Goal: Information Seeking & Learning: Understand process/instructions

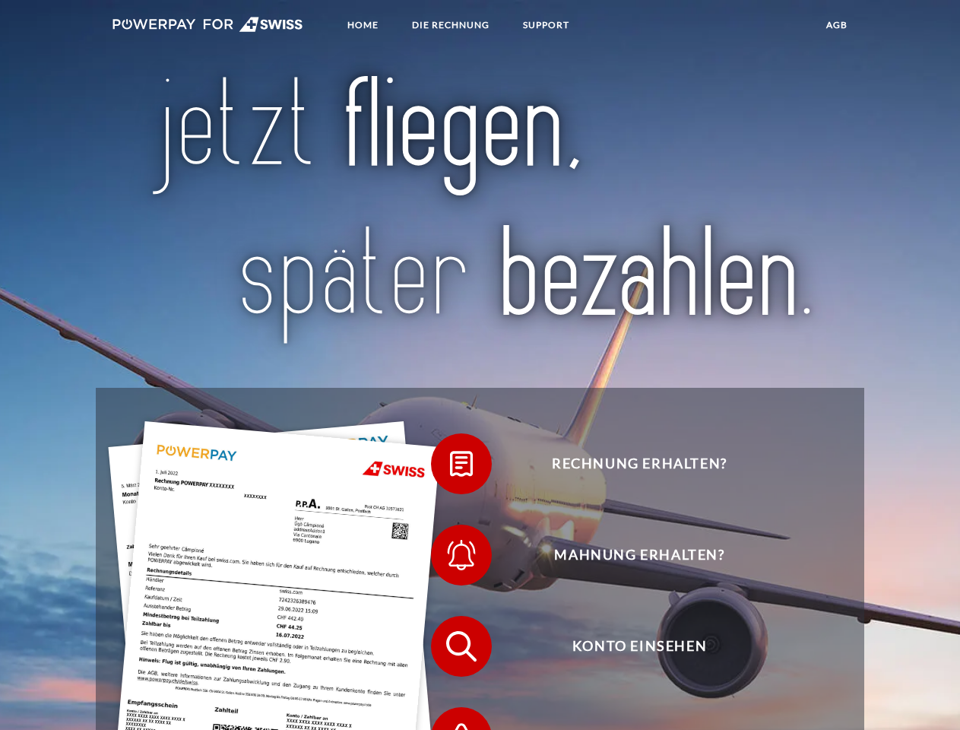
click at [207, 27] on img at bounding box center [207, 24] width 191 height 15
click at [450, 467] on span at bounding box center [438, 464] width 76 height 76
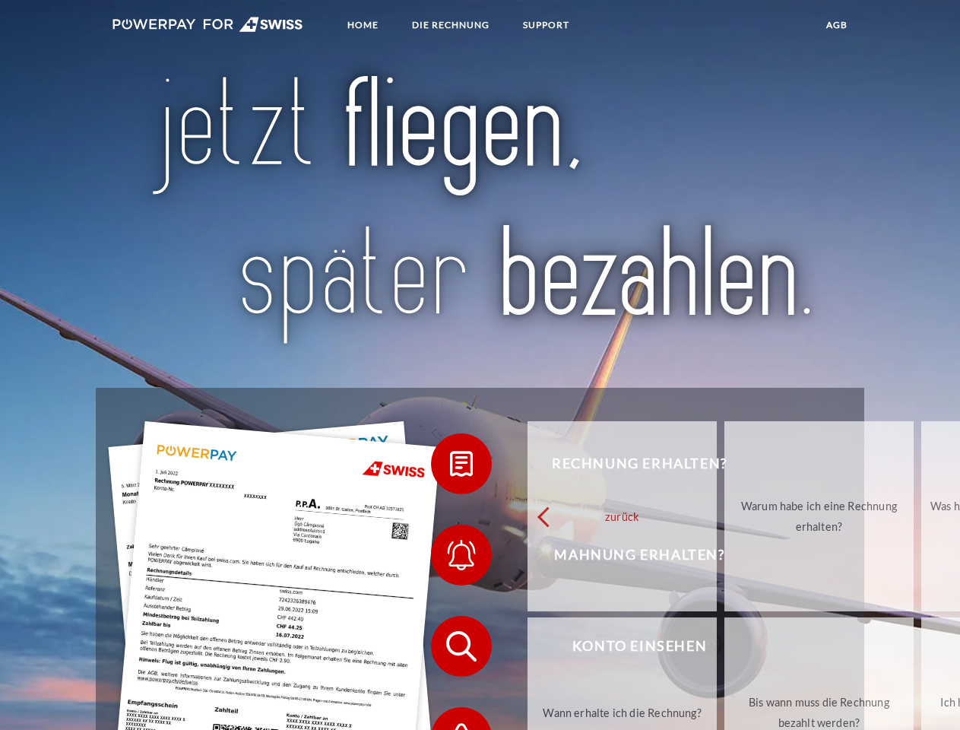
click at [527, 559] on link "zurück" at bounding box center [621, 516] width 189 height 190
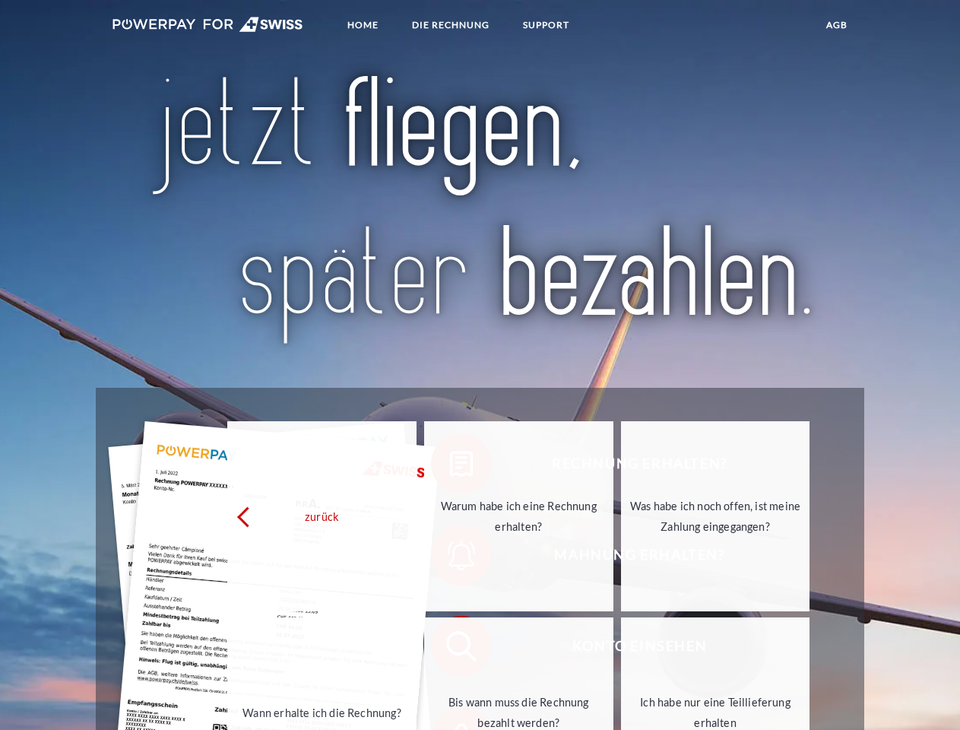
click at [416, 650] on link "Wann erhalte ich die Rechnung?" at bounding box center [321, 712] width 189 height 190
click at [450, 716] on span at bounding box center [438, 737] width 76 height 76
